Goal: Navigation & Orientation: Find specific page/section

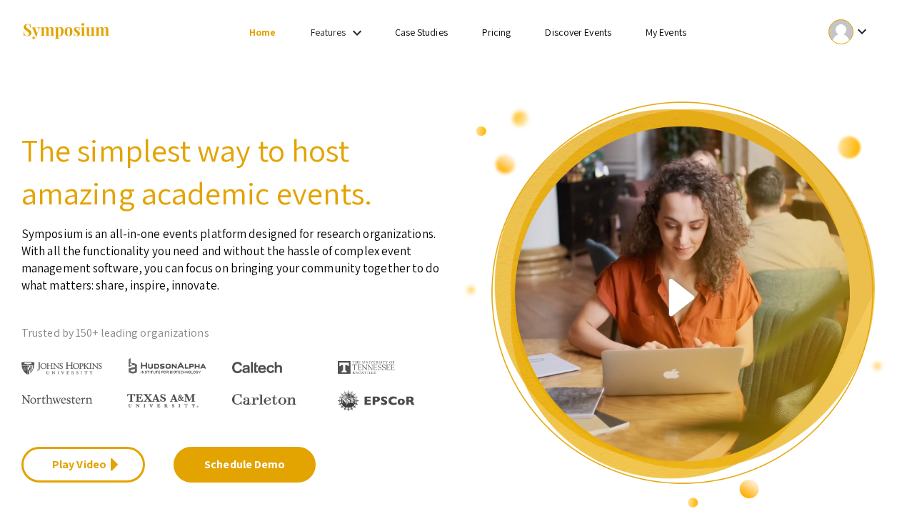
click at [845, 29] on div at bounding box center [840, 31] width 25 height 25
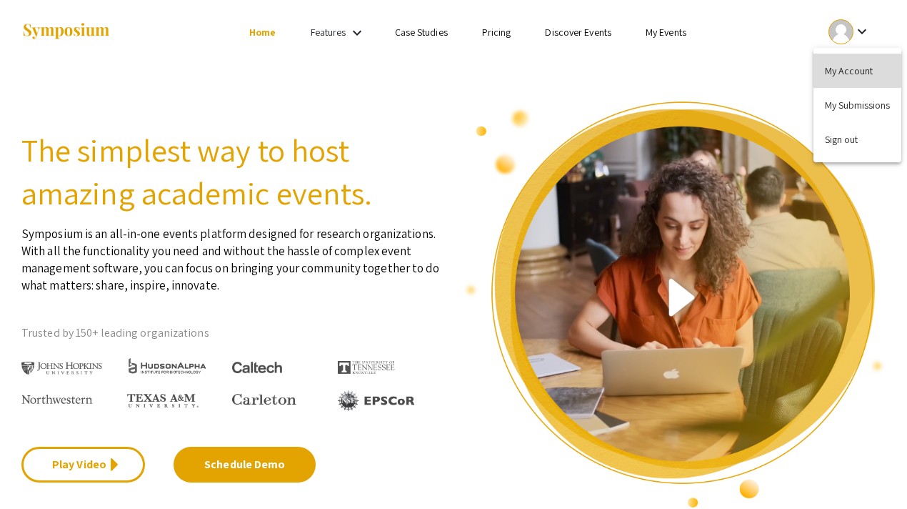
click at [847, 74] on button "My Account" at bounding box center [857, 71] width 88 height 34
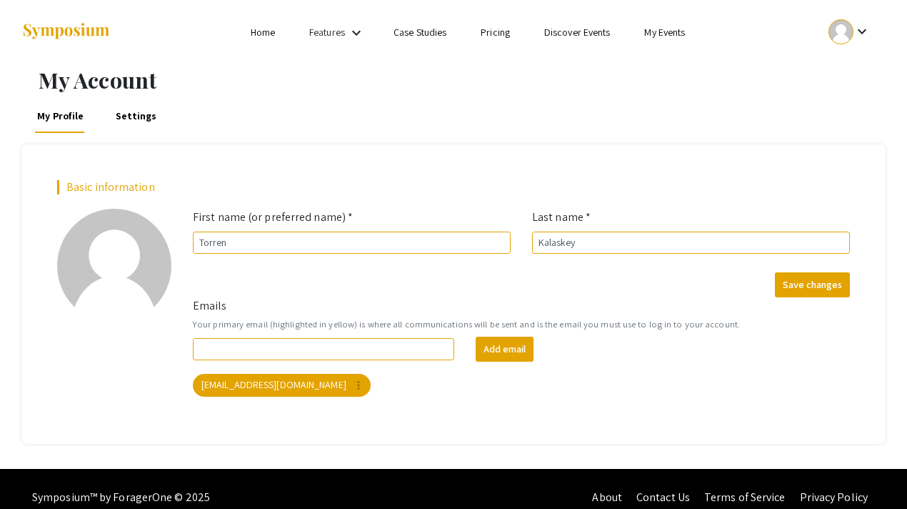
click at [244, 26] on li "Home" at bounding box center [263, 32] width 59 height 17
click at [246, 28] on li "Home" at bounding box center [263, 32] width 59 height 17
click at [254, 32] on link "Home" at bounding box center [263, 32] width 24 height 13
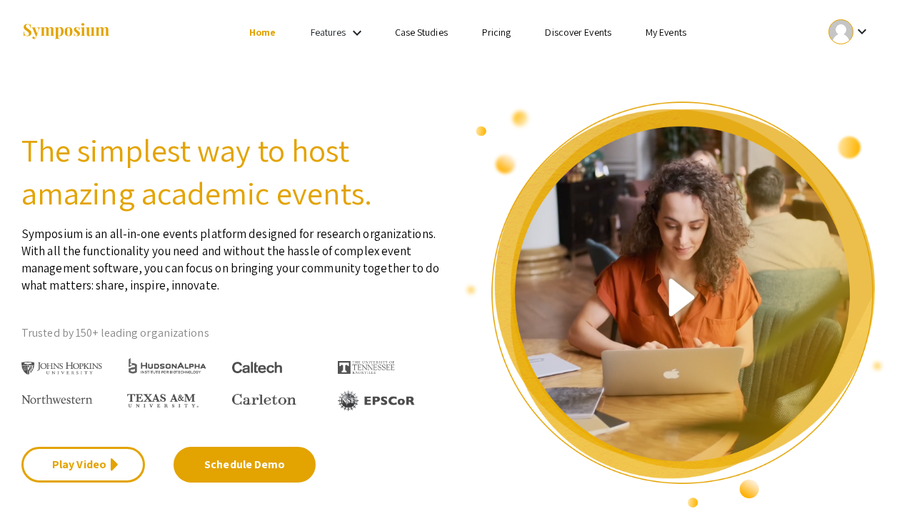
click at [679, 27] on link "My Events" at bounding box center [666, 32] width 41 height 13
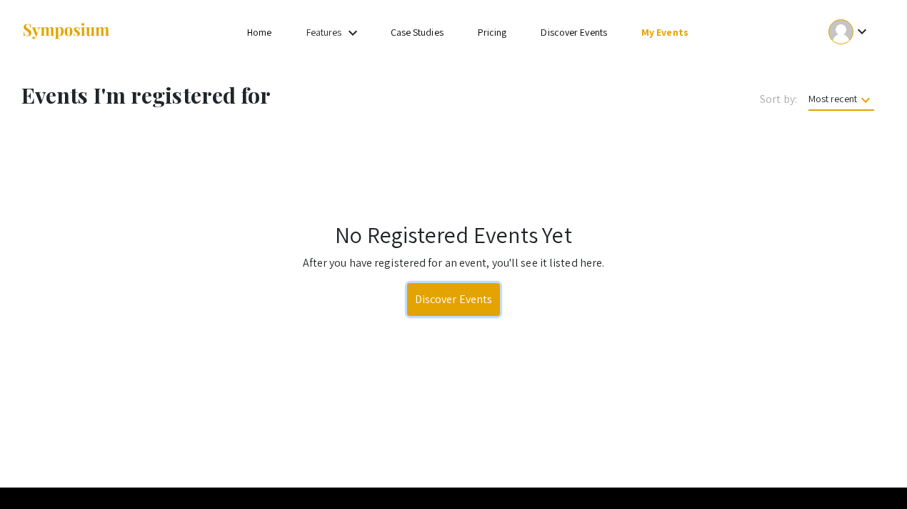
click at [481, 311] on link "Discover Events" at bounding box center [454, 299] width 94 height 33
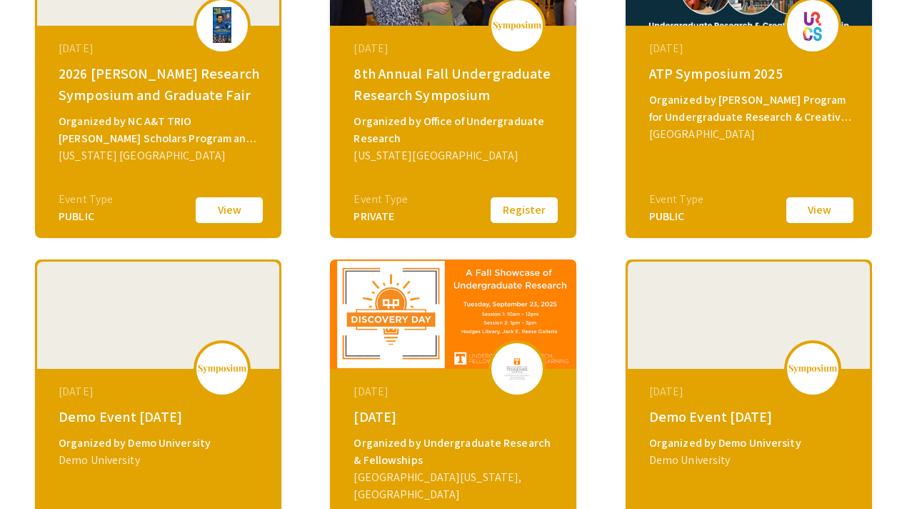
scroll to position [309, 0]
